Goal: Task Accomplishment & Management: Manage account settings

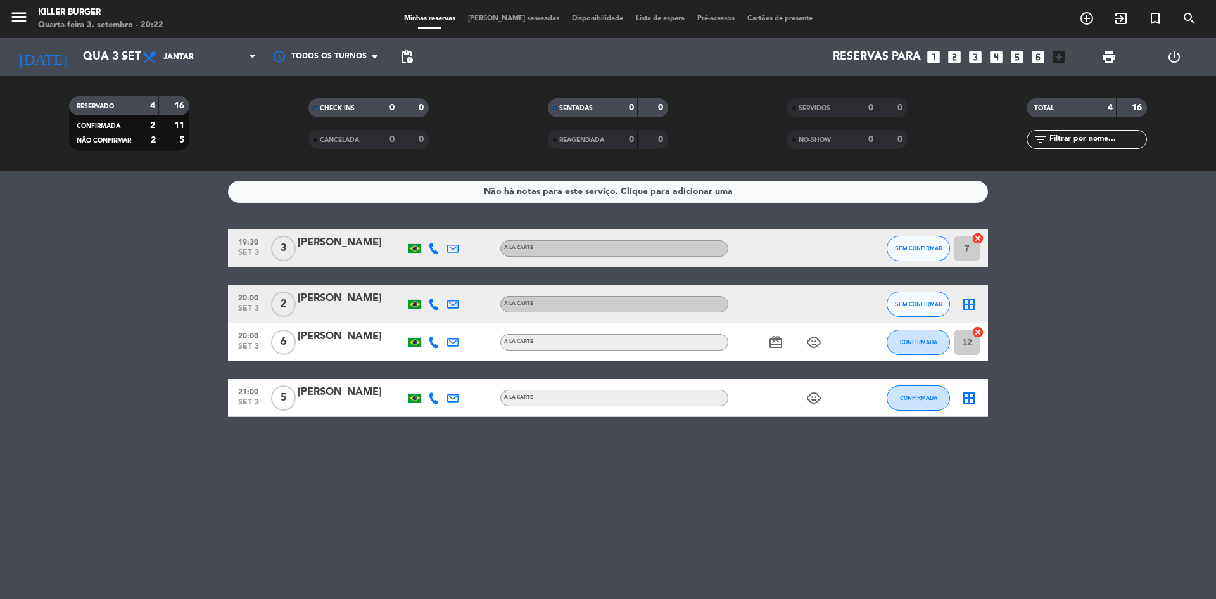
click at [1181, 57] on icon "power_settings_new" at bounding box center [1174, 56] width 15 height 15
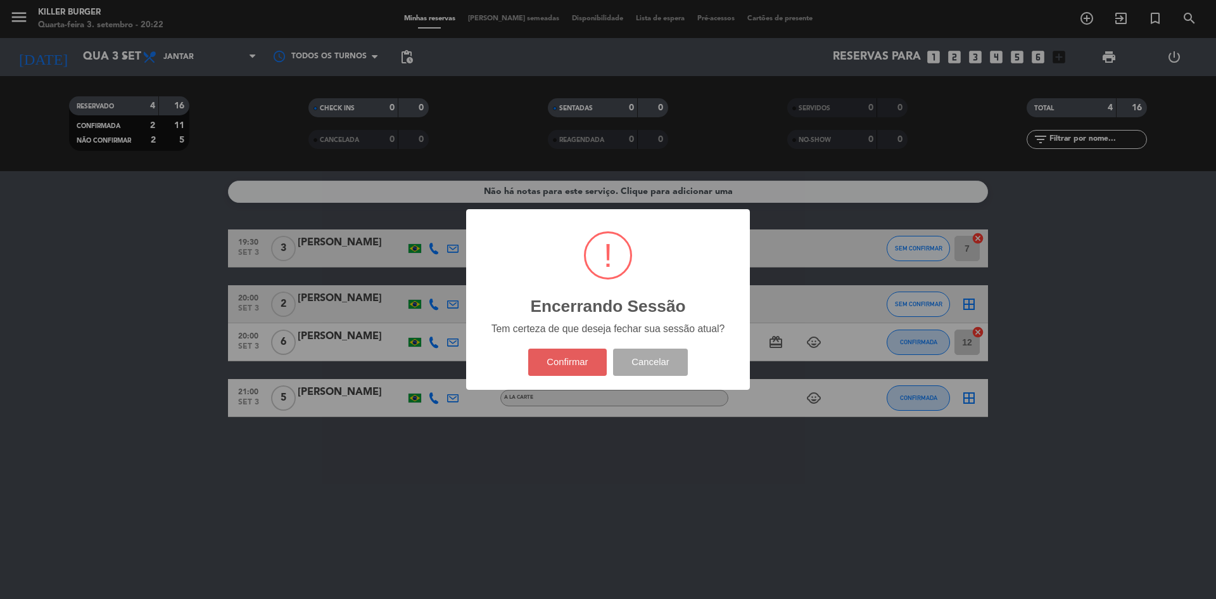
click at [564, 364] on button "Confirmar" at bounding box center [567, 361] width 79 height 27
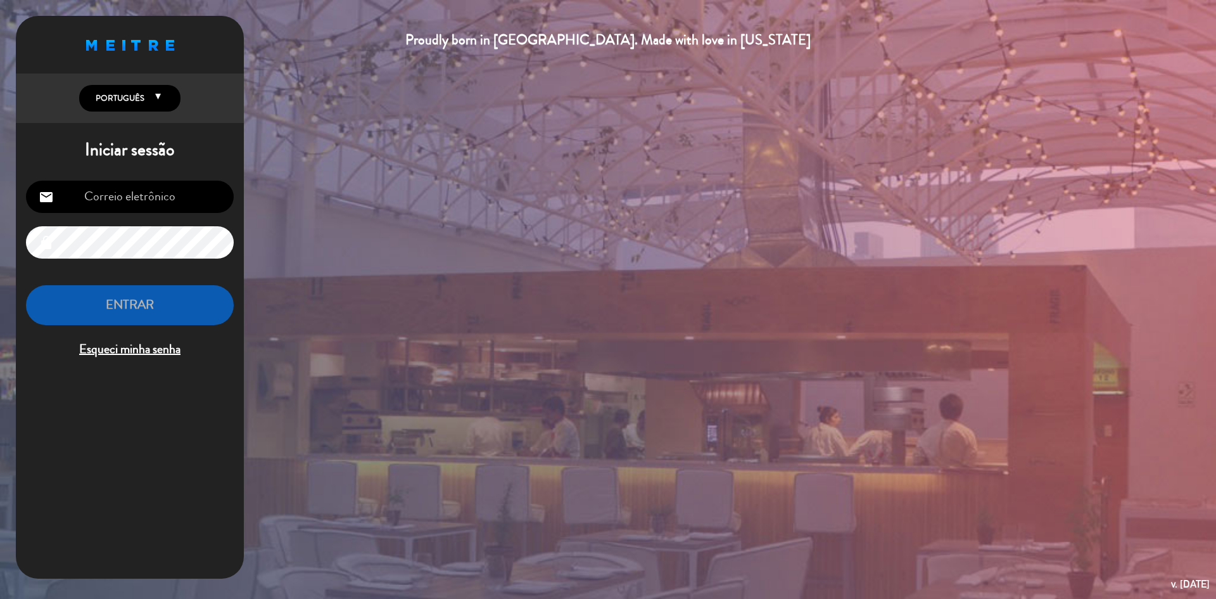
type input "[PERSON_NAME][EMAIL_ADDRESS][DOMAIN_NAME]"
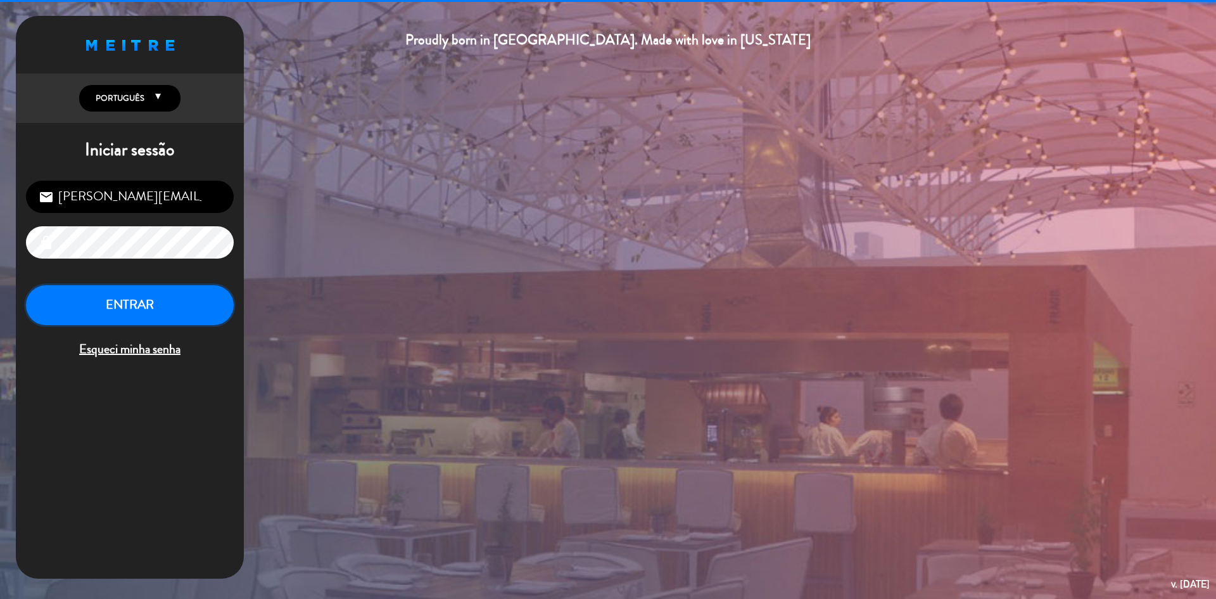
click at [181, 308] on button "ENTRAR" at bounding box center [130, 305] width 208 height 40
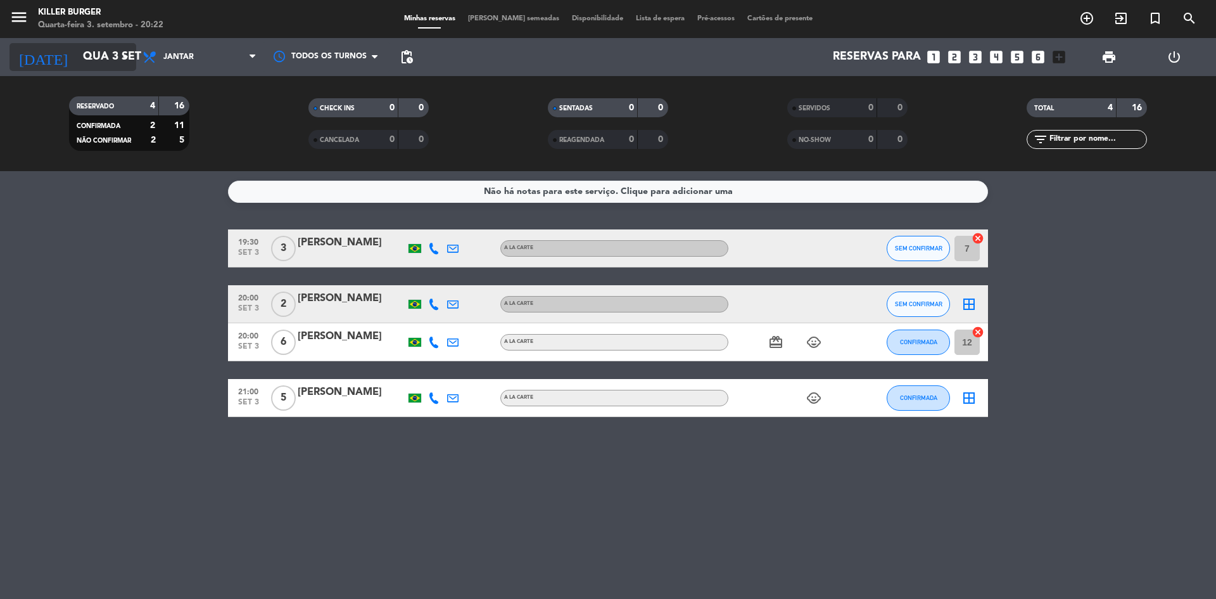
click at [87, 55] on input "Qua 3 set" at bounding box center [150, 56] width 147 height 25
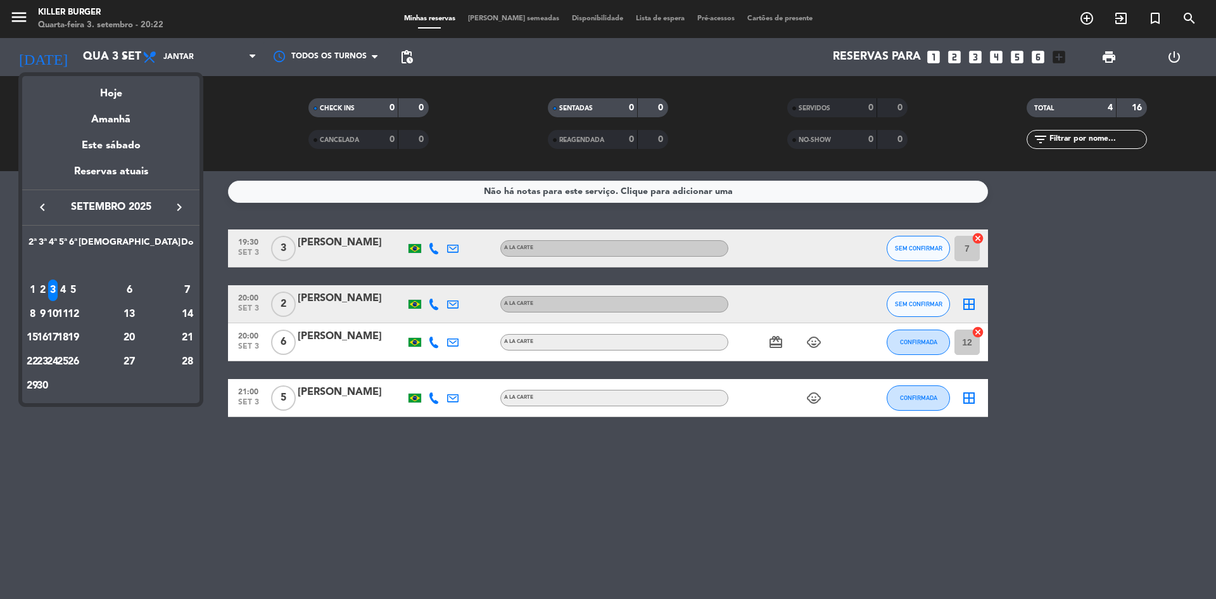
click at [11, 13] on div at bounding box center [608, 299] width 1216 height 599
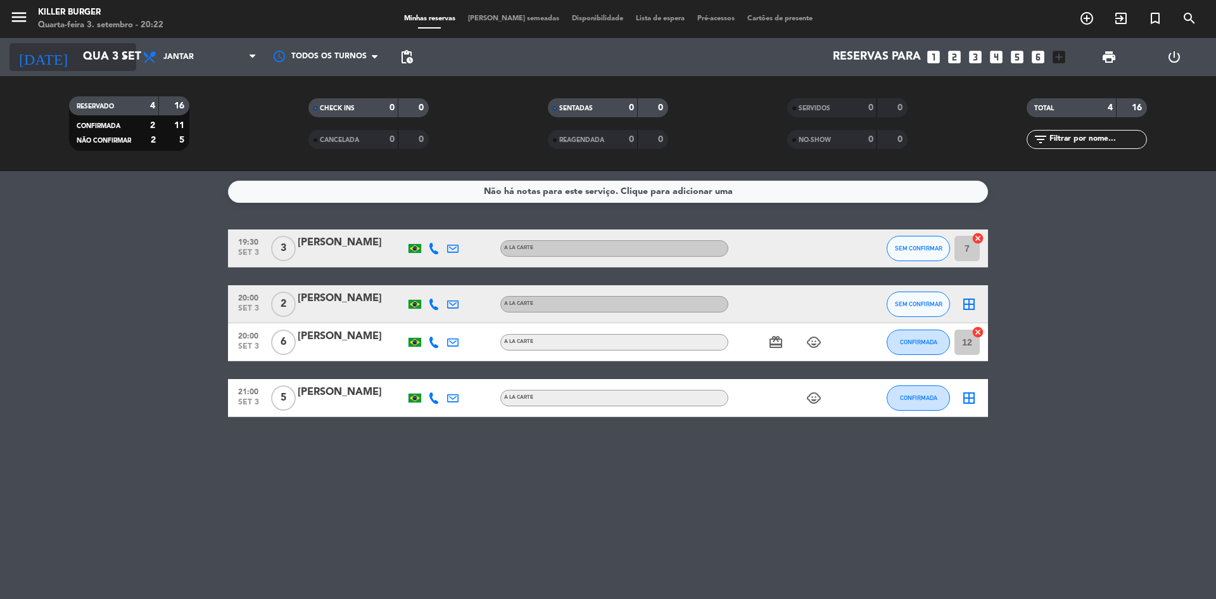
click at [84, 58] on input "Qua 3 set" at bounding box center [150, 56] width 147 height 25
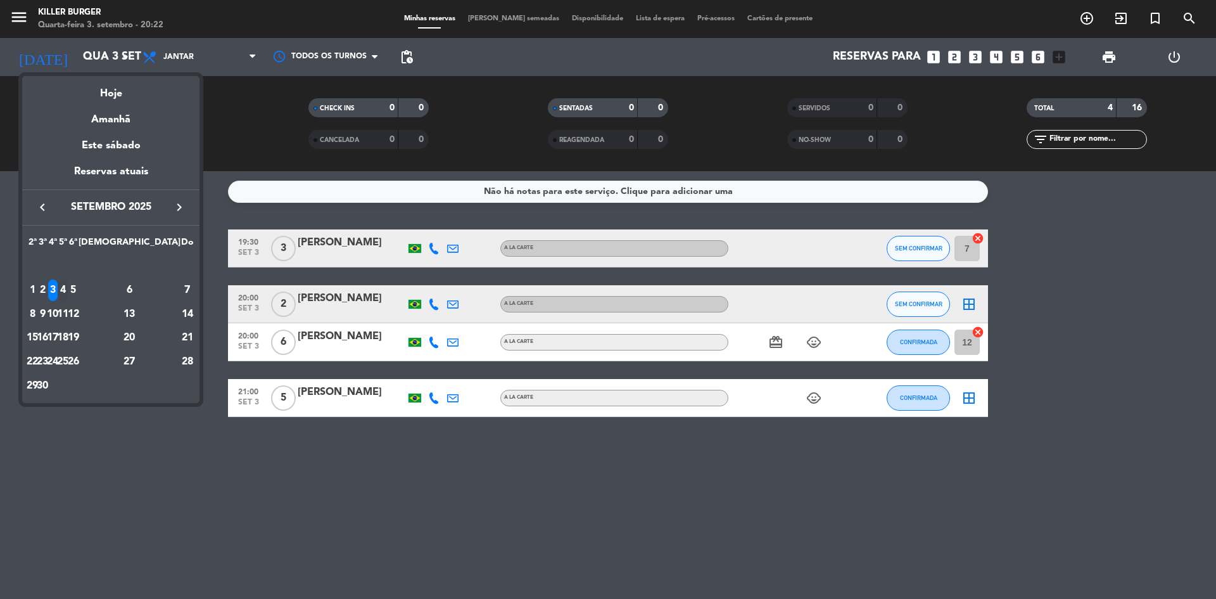
click at [68, 286] on div "4" at bounding box center [63, 290] width 10 height 22
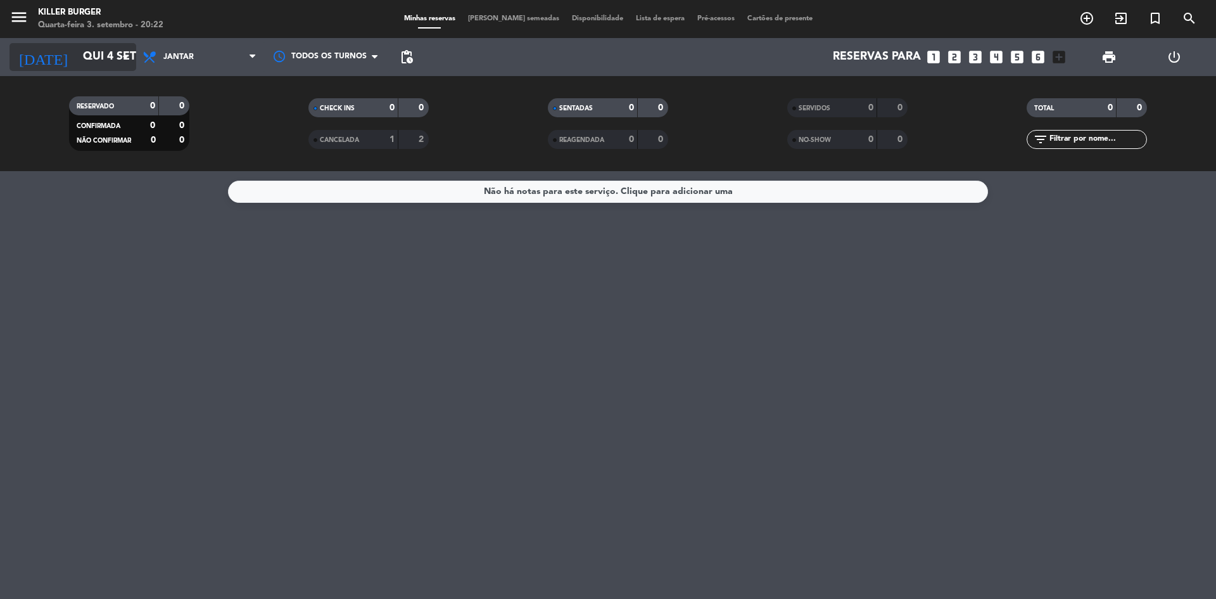
click at [109, 61] on input "Qui 4 set" at bounding box center [150, 56] width 147 height 25
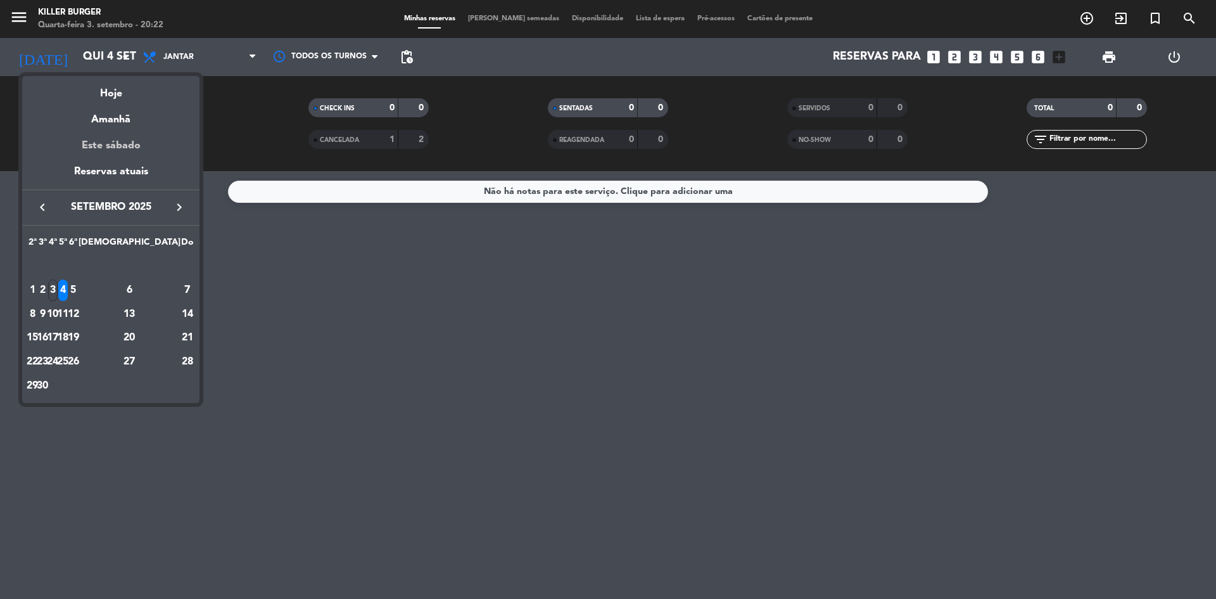
click at [111, 148] on div "Este sábado" at bounding box center [110, 145] width 177 height 35
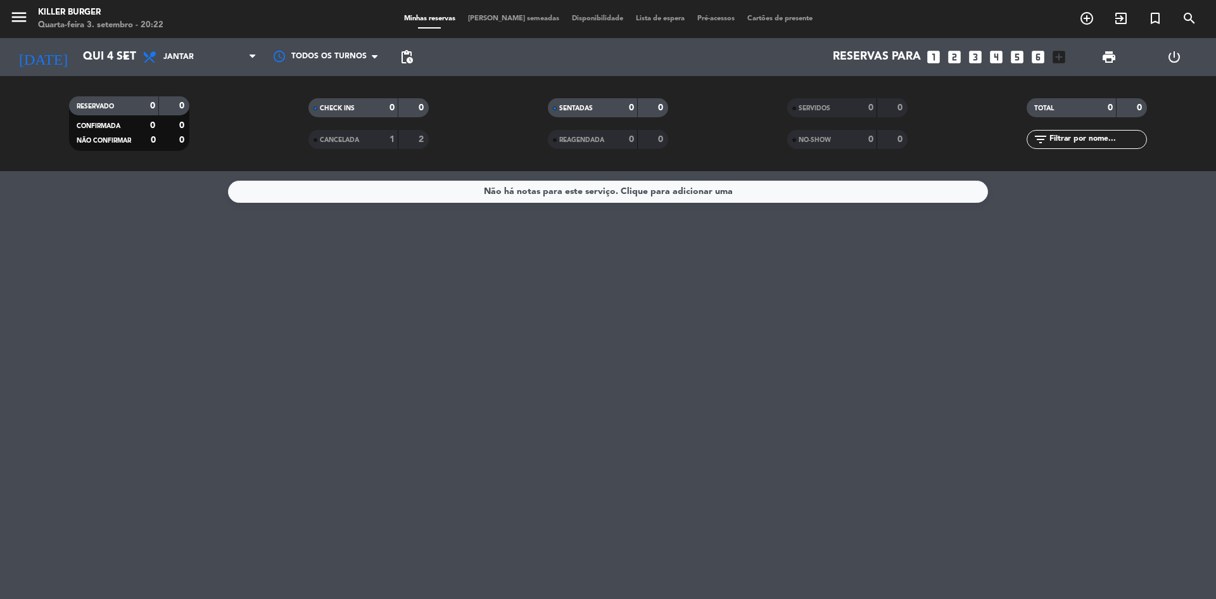
type input "Sáb 6 set"
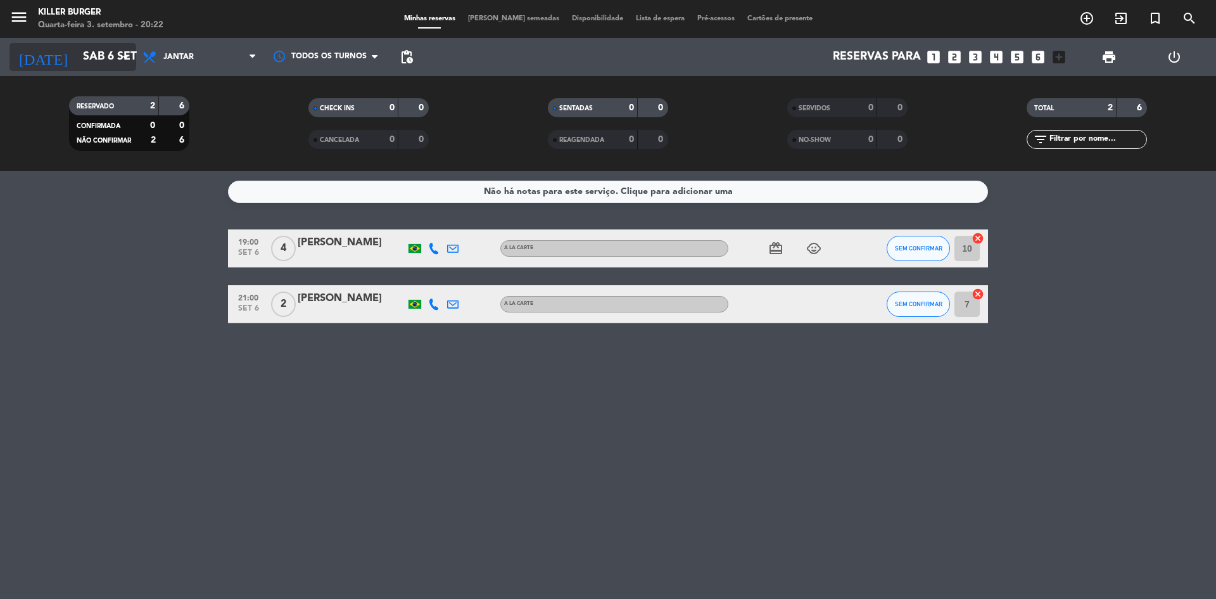
click at [124, 58] on icon "arrow_drop_down" at bounding box center [125, 56] width 15 height 15
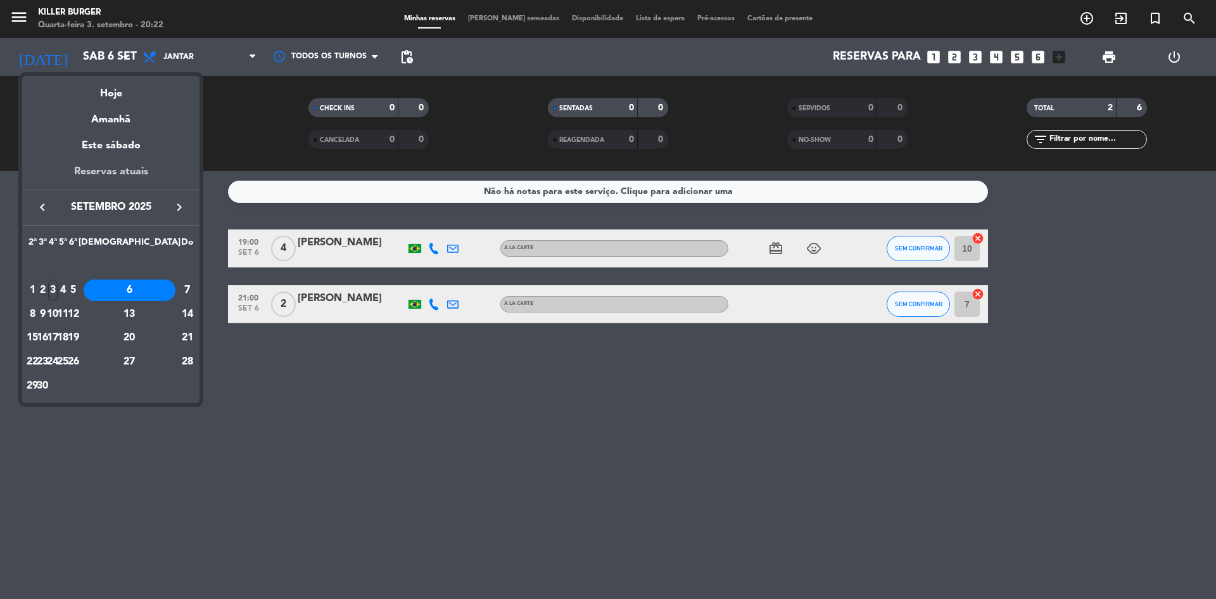
click at [122, 170] on div "Reservas atuais" at bounding box center [110, 176] width 177 height 26
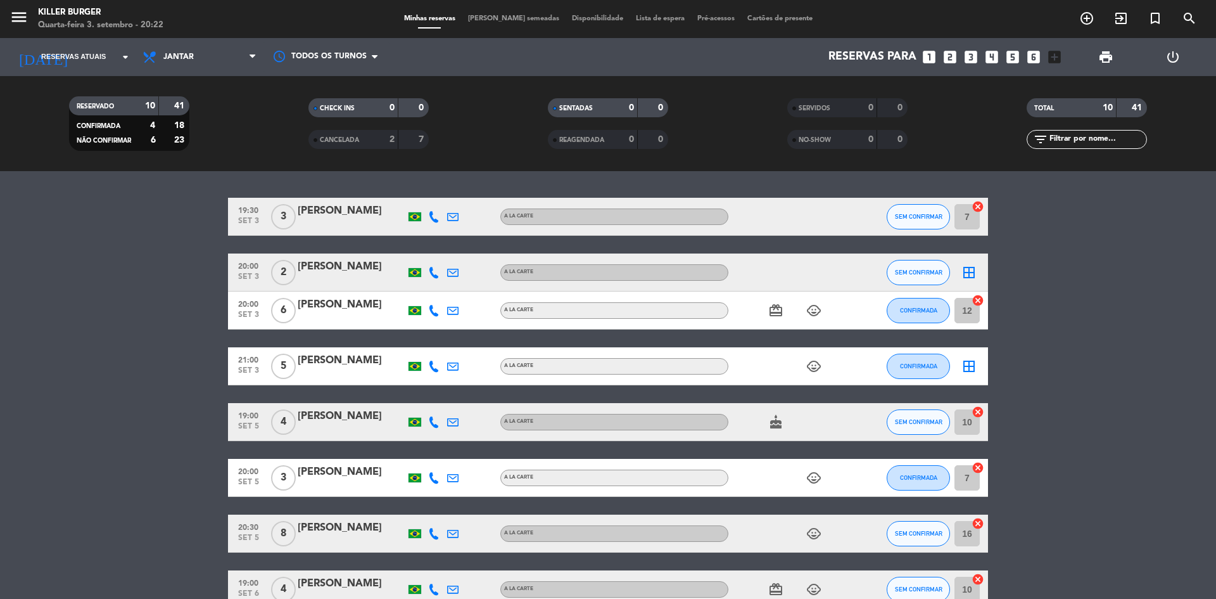
drag, startPoint x: 1214, startPoint y: 197, endPoint x: 1214, endPoint y: 315, distance: 117.8
click at [1214, 315] on div "19:30 [DATE] 3 Vitória [PERSON_NAME] A LA CARTE SEM CONFIRMAR 7 cancel 20:00 [D…" at bounding box center [608, 385] width 1216 height 428
click at [110, 56] on input at bounding box center [150, 56] width 147 height 25
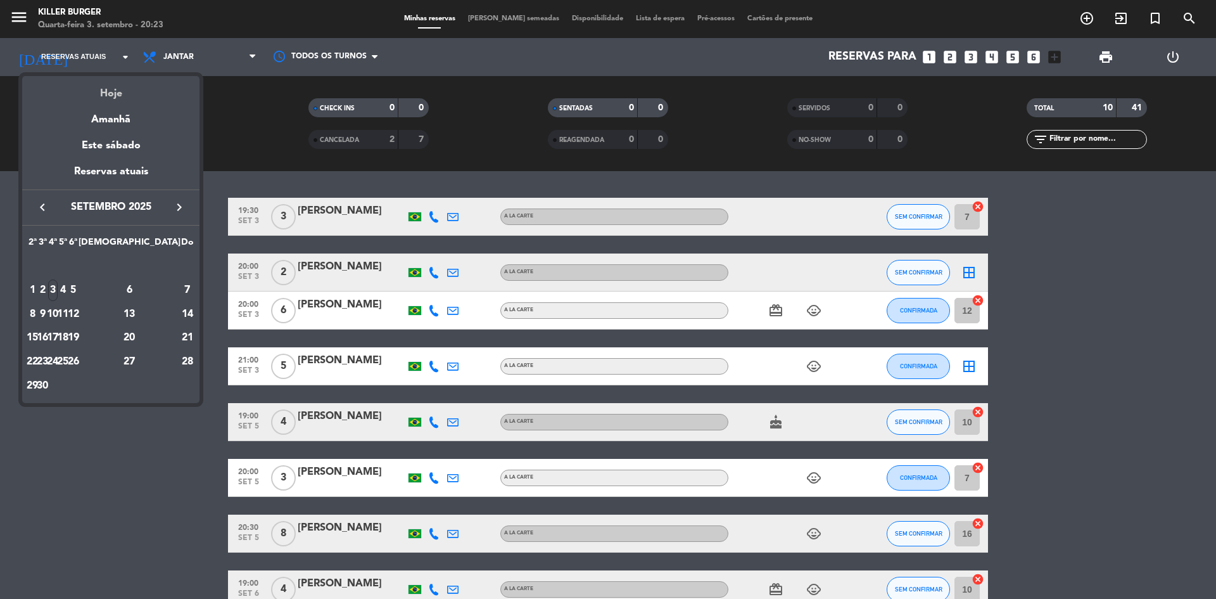
click at [113, 95] on div "Hoje" at bounding box center [110, 89] width 177 height 26
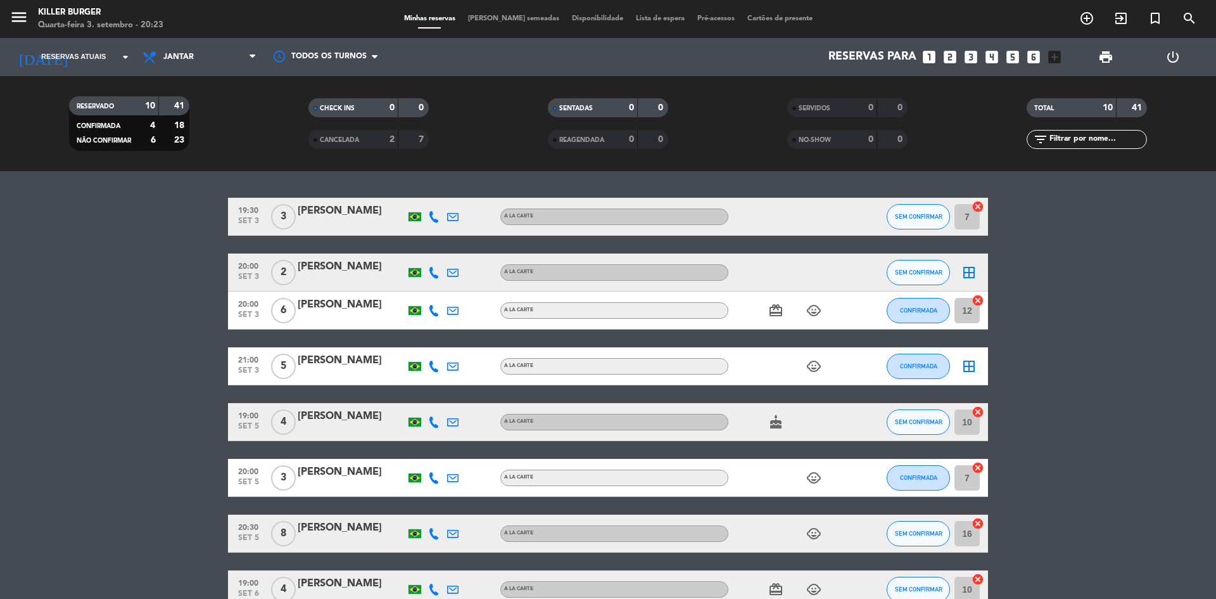
type input "Qua 3 set"
